Goal: Task Accomplishment & Management: Manage account settings

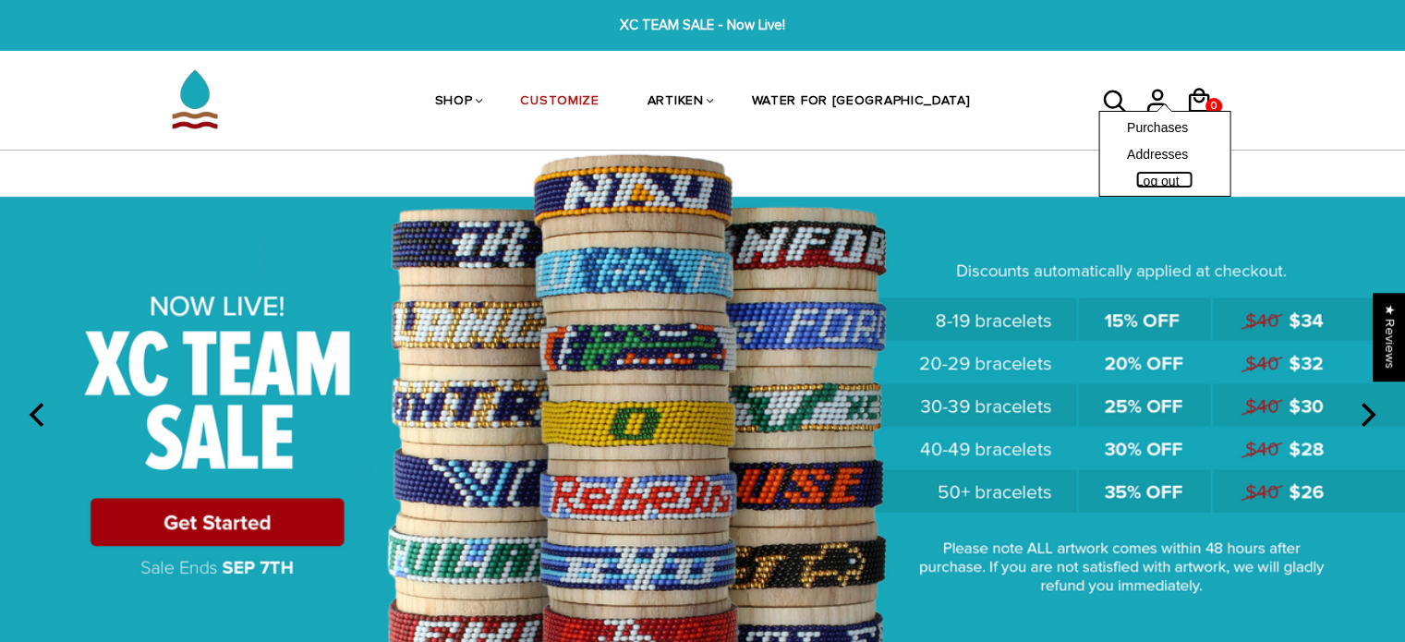
click at [1150, 174] on link "Log out" at bounding box center [1165, 180] width 57 height 18
click at [1157, 100] on icon at bounding box center [1157, 95] width 9 height 9
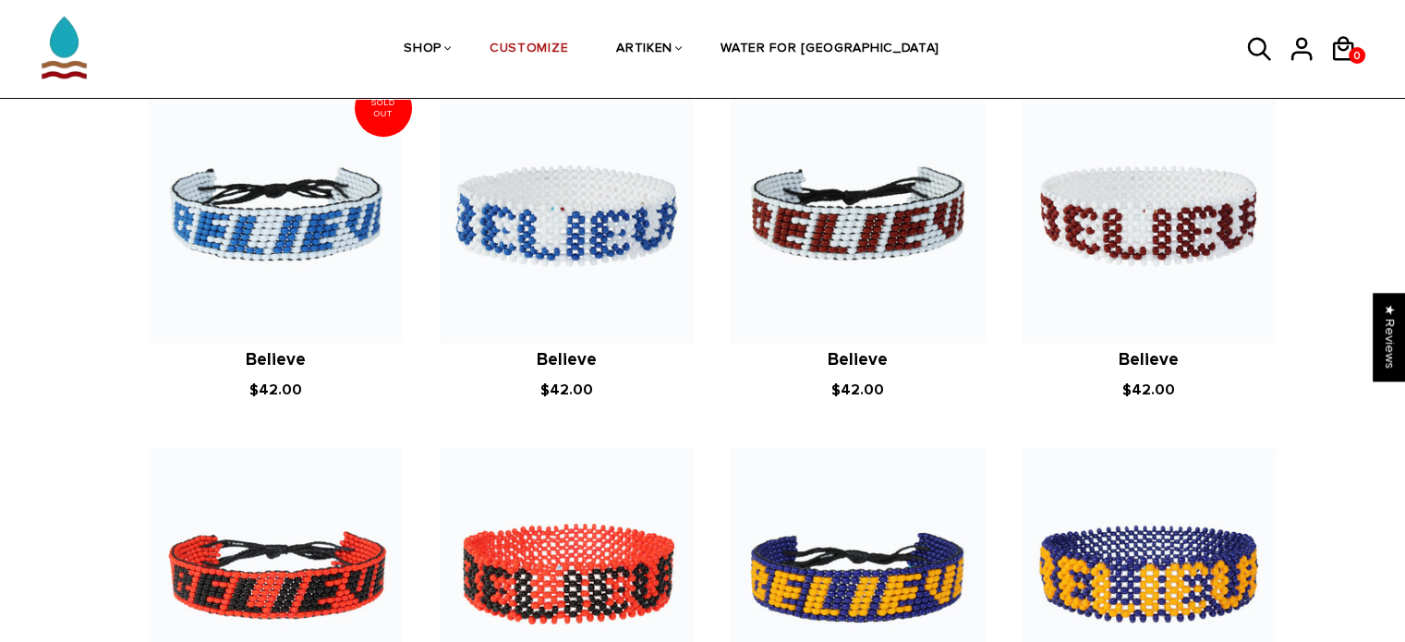
scroll to position [1232, 0]
